Goal: Task Accomplishment & Management: Complete application form

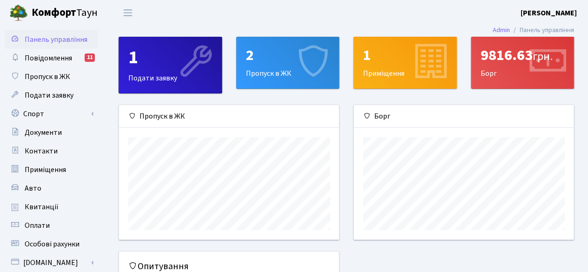
scroll to position [134, 220]
click at [265, 72] on div "2 Пропуск в ЖК" at bounding box center [287, 62] width 103 height 51
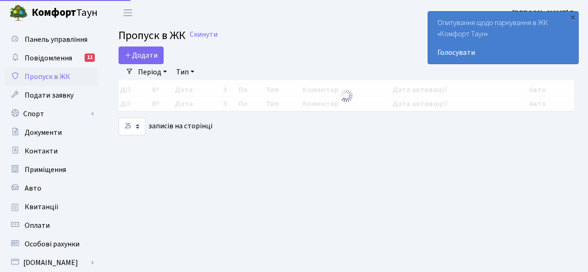
select select "25"
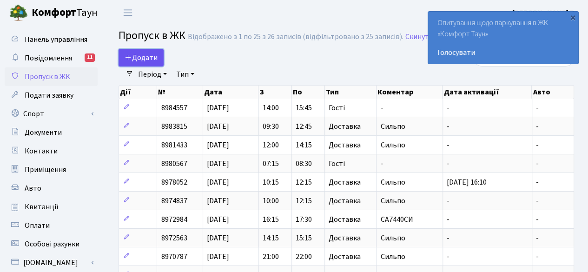
click at [148, 57] on span "Додати" at bounding box center [141, 57] width 33 height 10
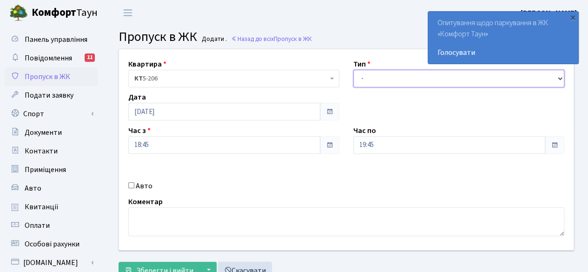
click at [386, 79] on select "- Доставка Таксі Гості Сервіс" at bounding box center [458, 79] width 211 height 18
select select "1"
click at [353, 70] on select "- Доставка Таксі Гості Сервіс" at bounding box center [458, 79] width 211 height 18
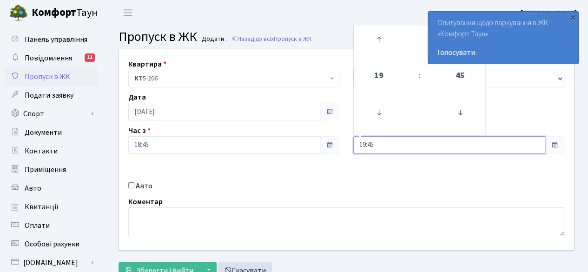
click at [421, 144] on input "19:45" at bounding box center [449, 145] width 192 height 18
click at [377, 42] on icon at bounding box center [378, 39] width 25 height 25
type input "20:45"
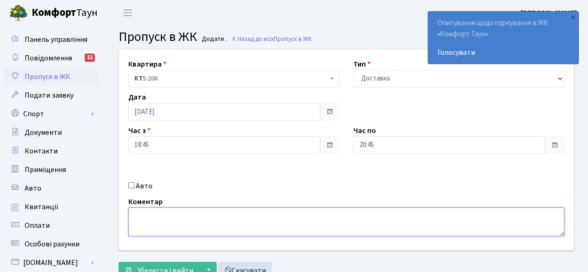
click at [229, 217] on textarea at bounding box center [346, 221] width 436 height 29
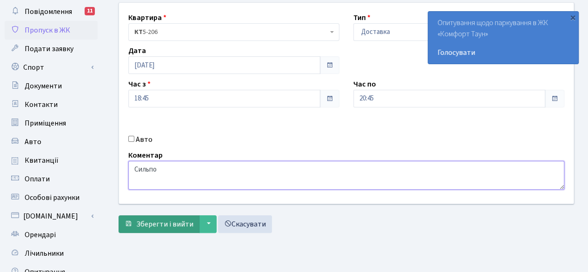
type textarea "Сильпо"
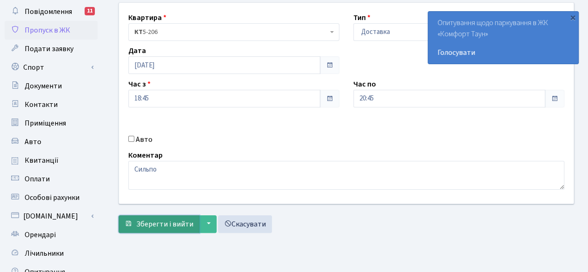
click at [139, 219] on span "Зберегти і вийти" at bounding box center [164, 224] width 57 height 10
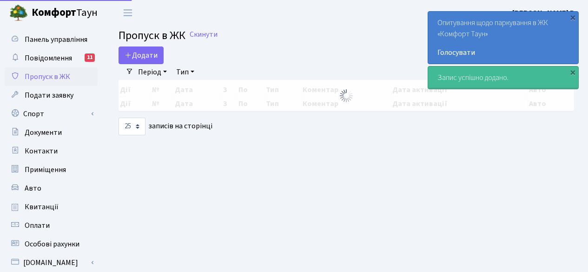
select select "25"
